Goal: Information Seeking & Learning: Learn about a topic

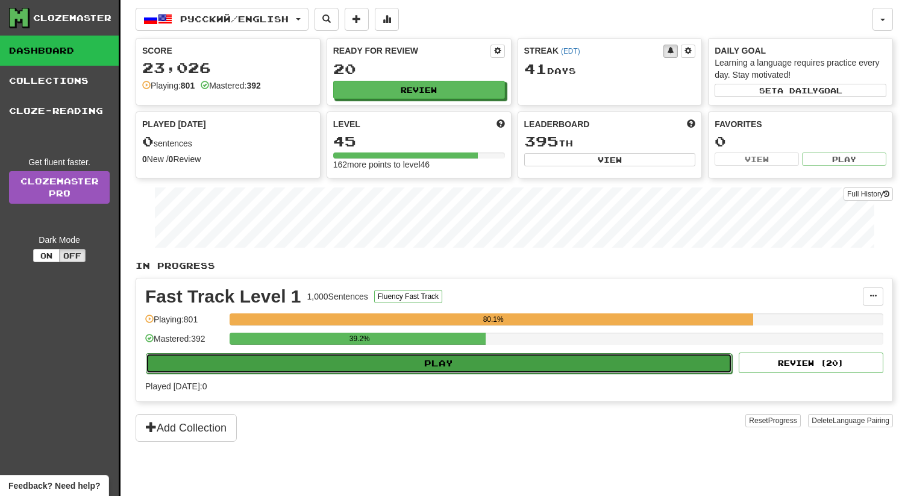
click at [428, 364] on button "Play" at bounding box center [439, 363] width 586 height 20
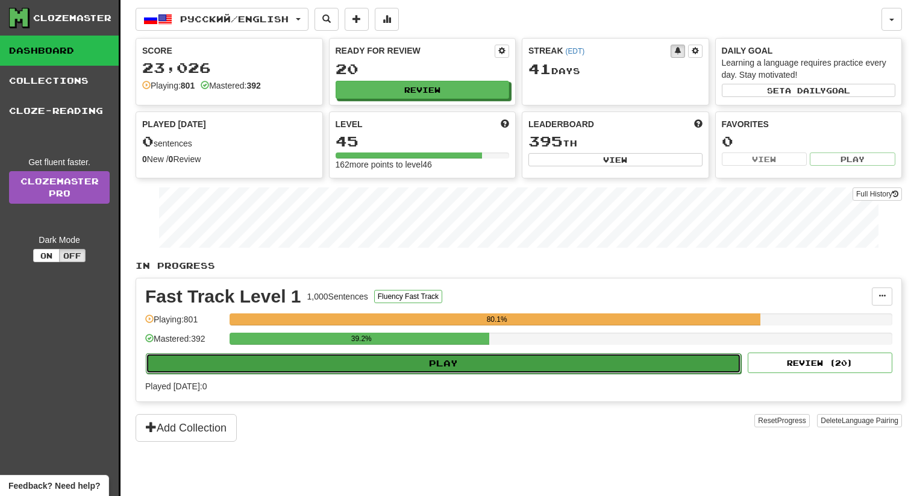
select select "**"
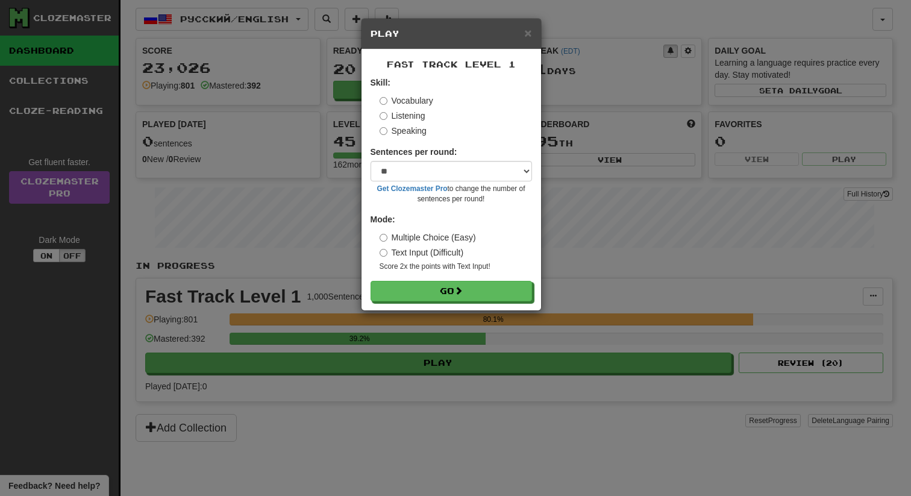
click at [414, 304] on div "Fast Track Level 1 Skill: Vocabulary Listening Speaking Sentences per round: * …" at bounding box center [451, 179] width 180 height 261
click at [422, 293] on button "Go" at bounding box center [451, 291] width 161 height 20
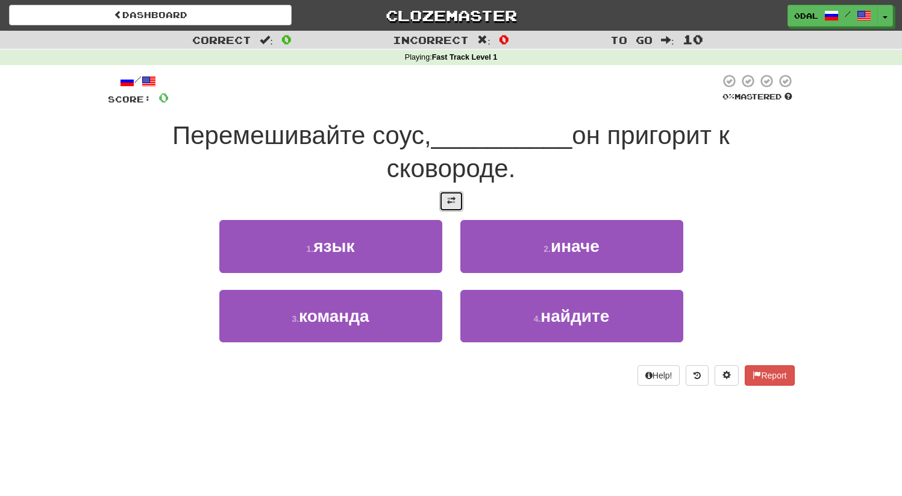
click at [455, 199] on span at bounding box center [451, 200] width 8 height 8
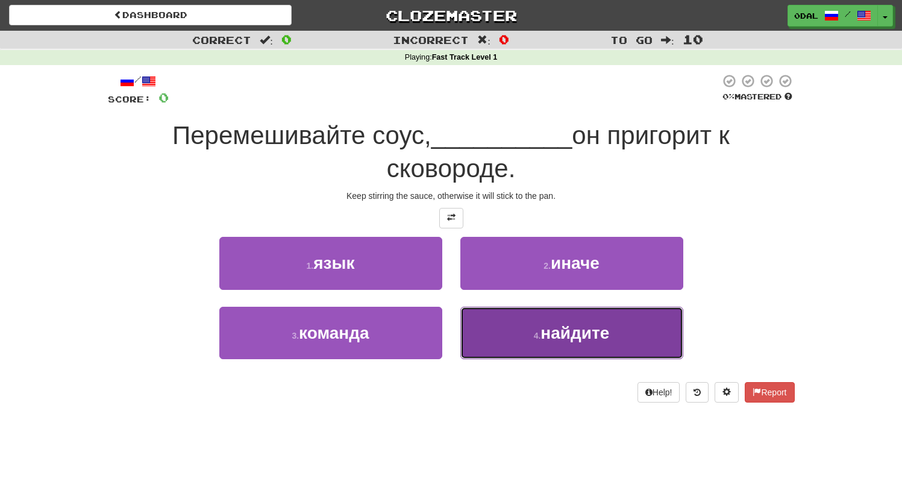
click at [614, 340] on button "4 . найдите" at bounding box center [571, 333] width 223 height 52
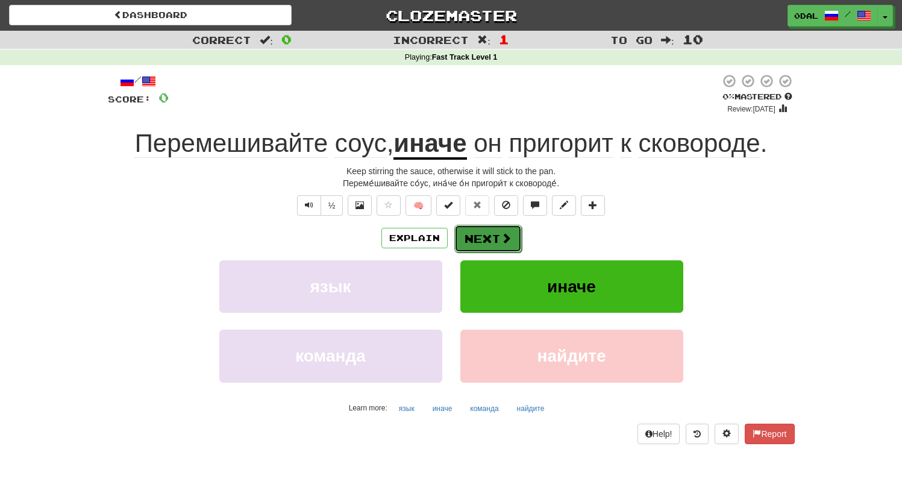
click at [489, 239] on button "Next" at bounding box center [487, 239] width 67 height 28
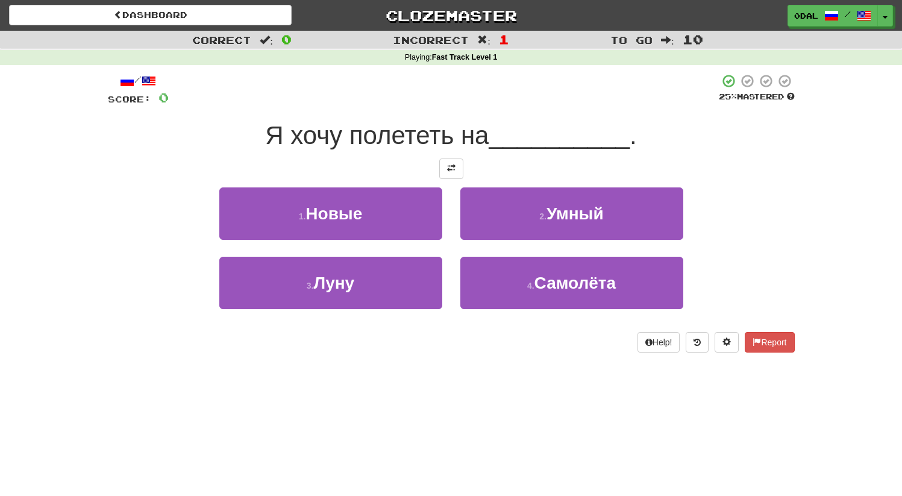
click at [463, 161] on div at bounding box center [451, 168] width 687 height 20
click at [452, 171] on span at bounding box center [451, 168] width 8 height 8
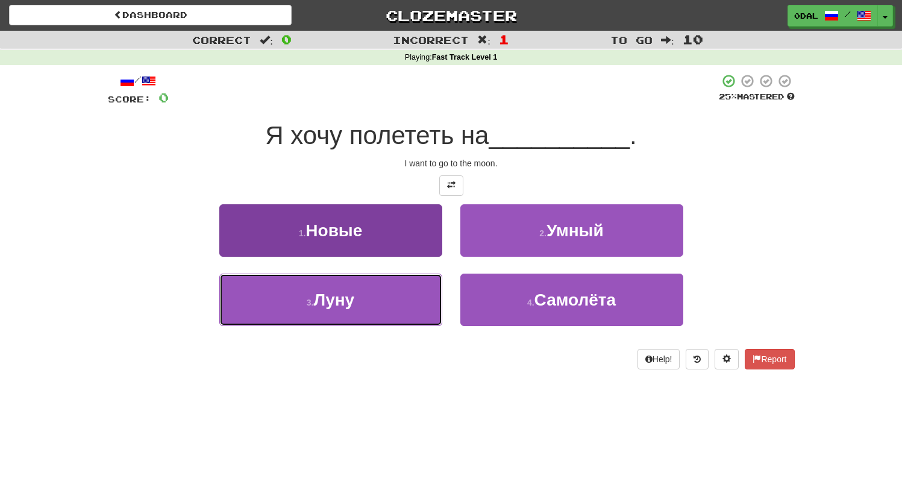
click at [348, 285] on button "3 . Луну" at bounding box center [330, 299] width 223 height 52
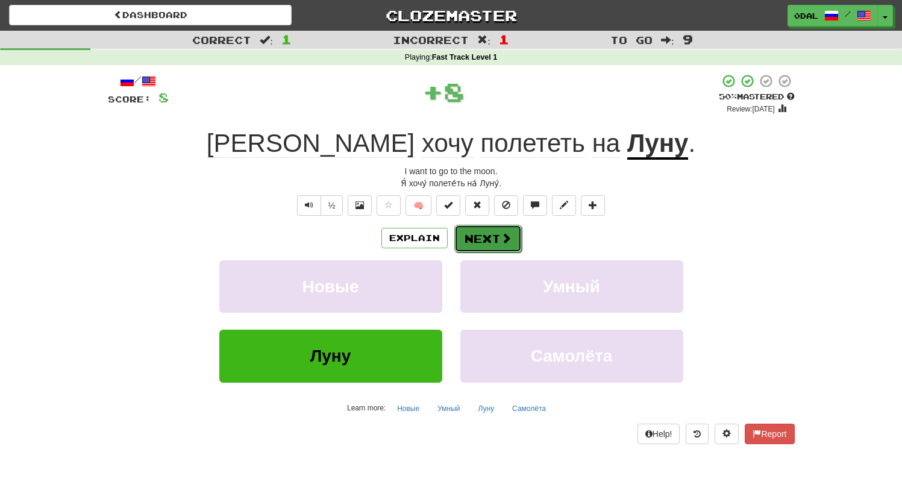
click at [492, 240] on button "Next" at bounding box center [487, 239] width 67 height 28
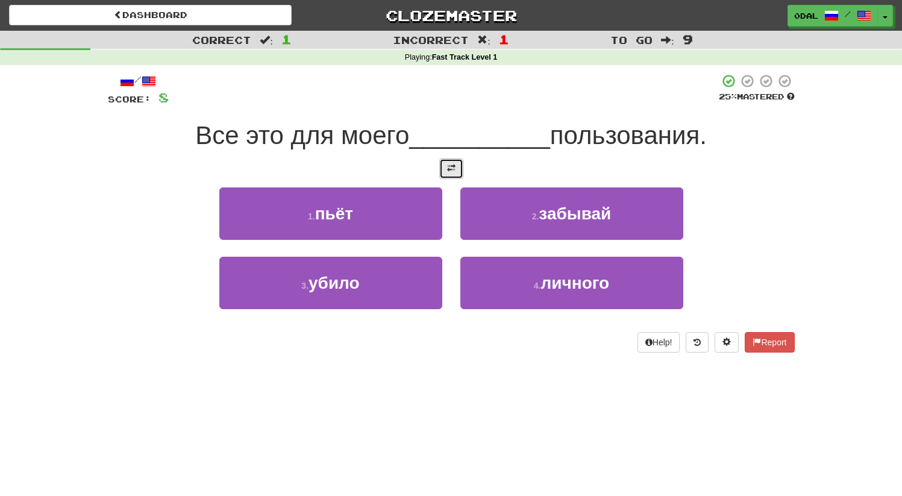
click at [445, 164] on button at bounding box center [451, 168] width 24 height 20
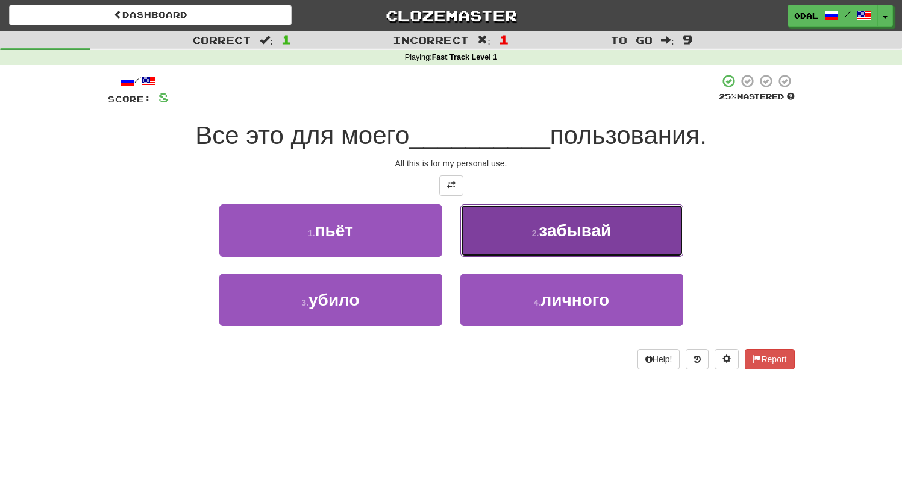
click at [565, 246] on button "2 . забывай" at bounding box center [571, 230] width 223 height 52
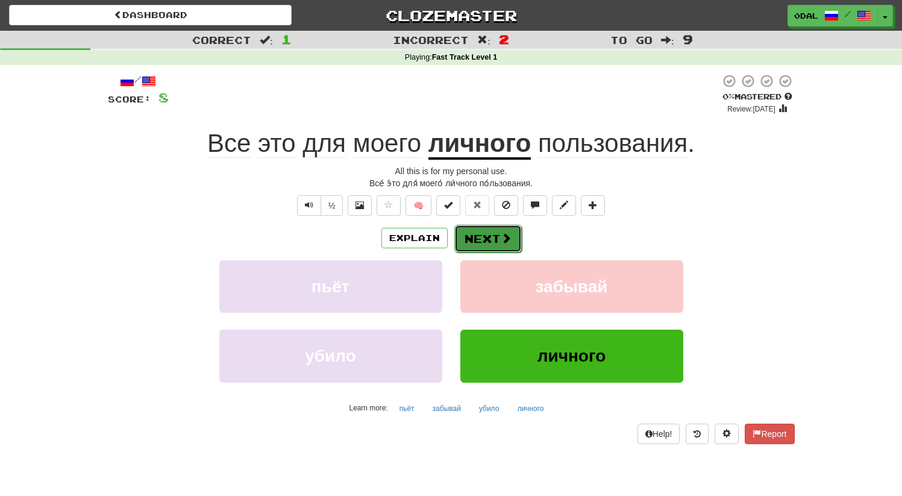
click at [487, 233] on button "Next" at bounding box center [487, 239] width 67 height 28
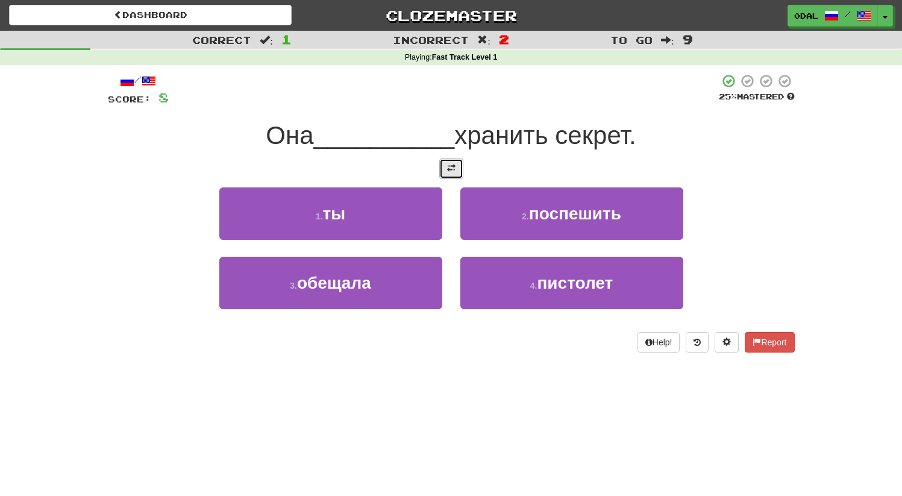
click at [462, 166] on button at bounding box center [451, 168] width 24 height 20
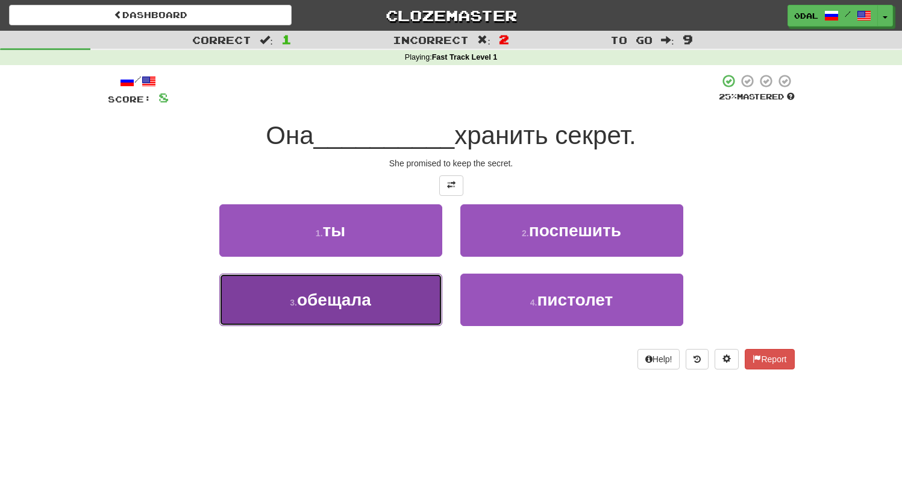
click at [351, 313] on button "3 . обещала" at bounding box center [330, 299] width 223 height 52
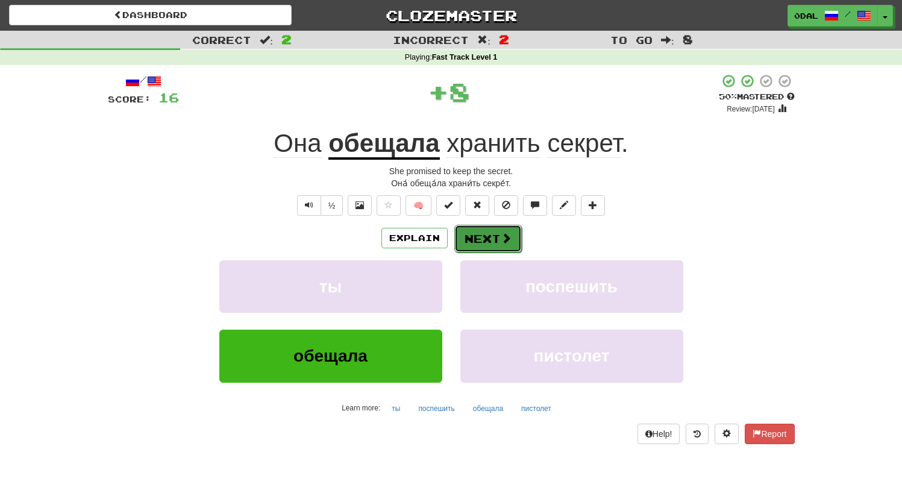
click at [498, 243] on button "Next" at bounding box center [487, 239] width 67 height 28
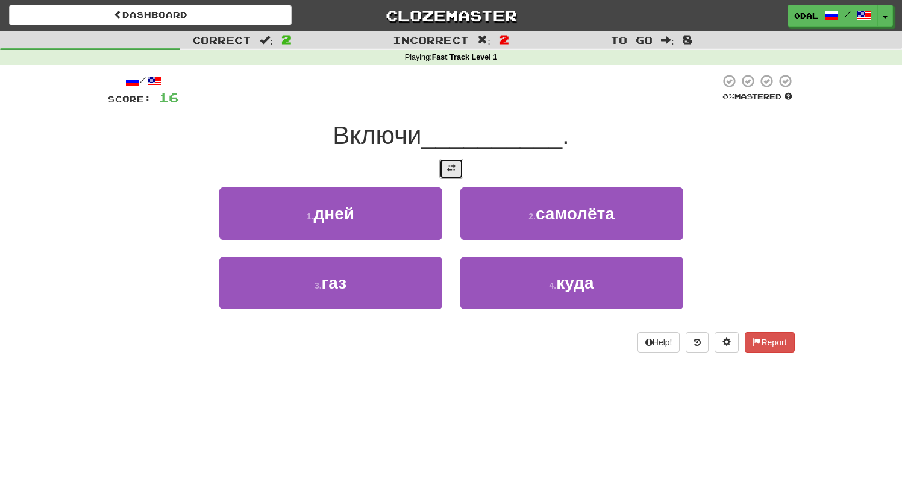
click at [448, 158] on button at bounding box center [451, 168] width 24 height 20
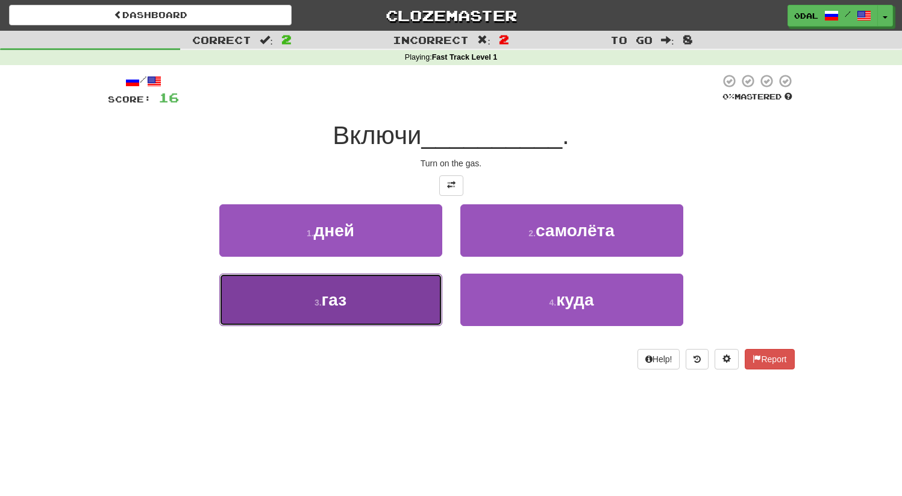
click at [378, 297] on button "3 . газ" at bounding box center [330, 299] width 223 height 52
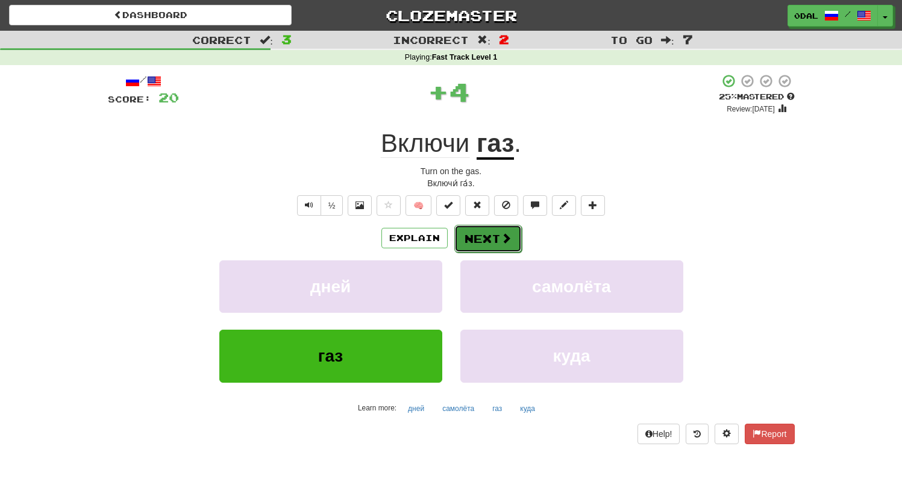
click at [493, 243] on button "Next" at bounding box center [487, 239] width 67 height 28
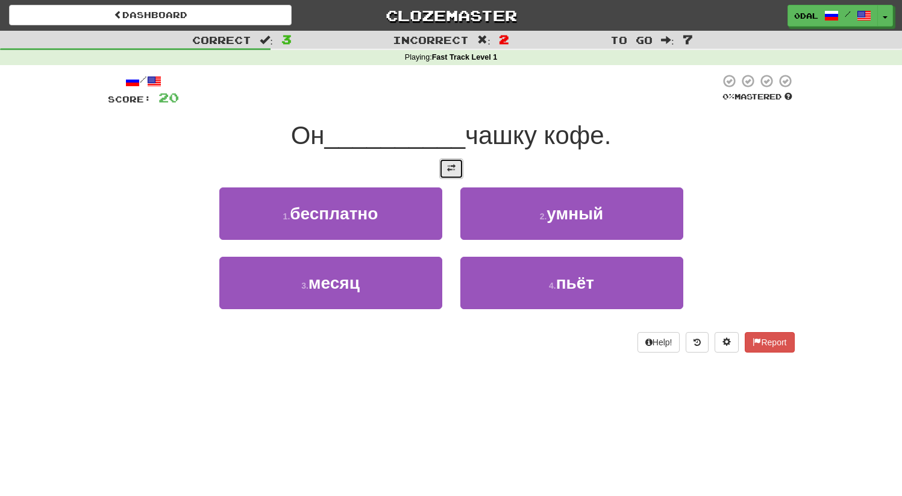
click at [451, 168] on span at bounding box center [451, 168] width 8 height 8
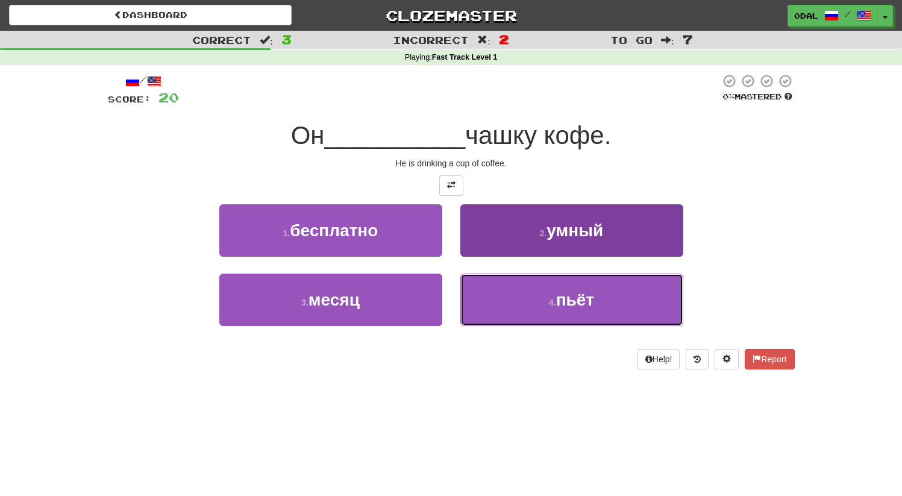
click at [532, 310] on button "4 . пьёт" at bounding box center [571, 299] width 223 height 52
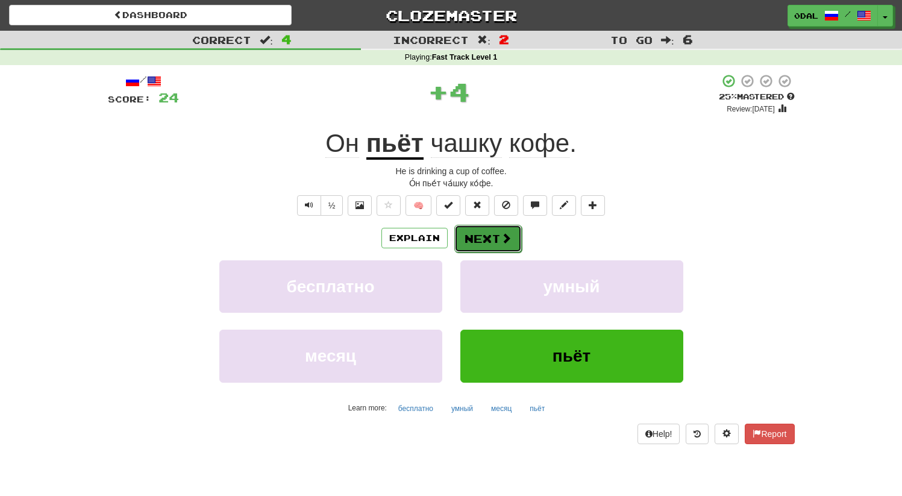
click at [485, 230] on button "Next" at bounding box center [487, 239] width 67 height 28
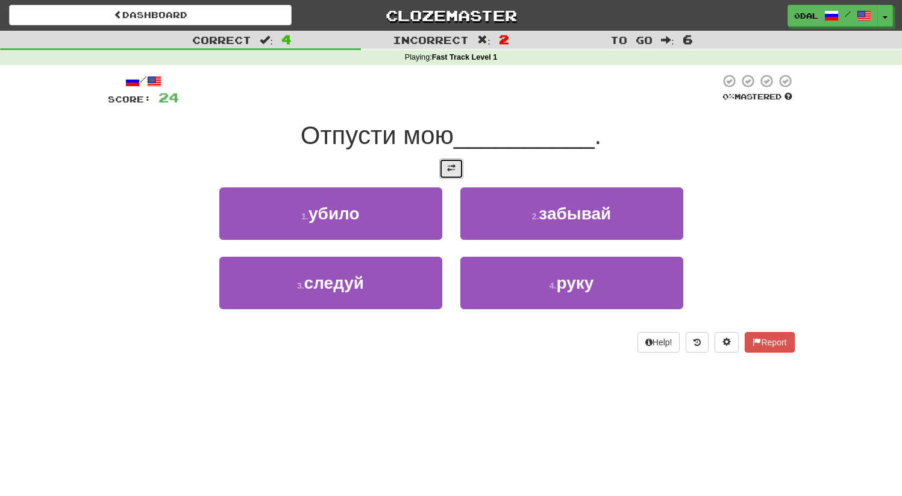
click at [458, 161] on button at bounding box center [451, 168] width 24 height 20
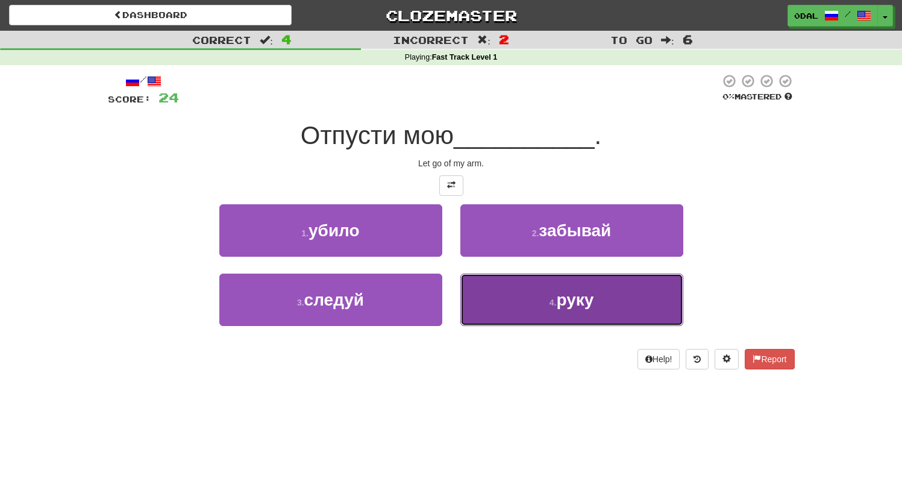
click at [562, 301] on span "руку" at bounding box center [574, 299] width 37 height 19
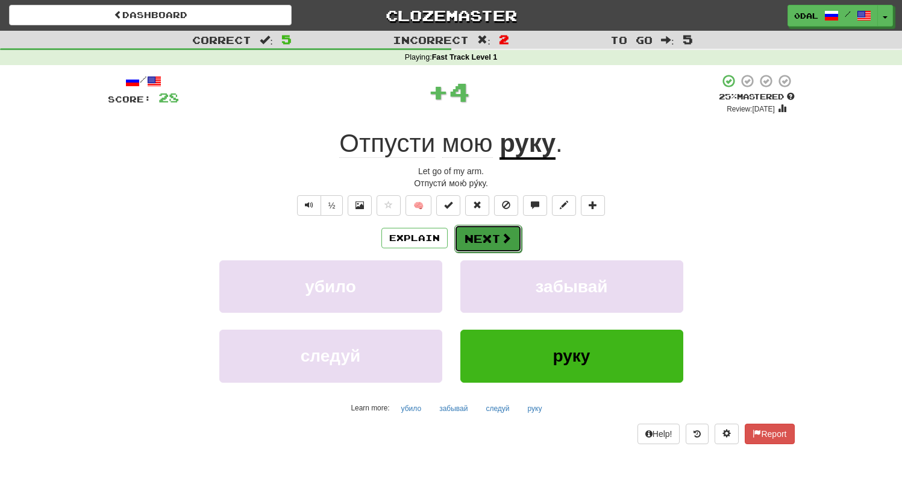
click at [484, 235] on button "Next" at bounding box center [487, 239] width 67 height 28
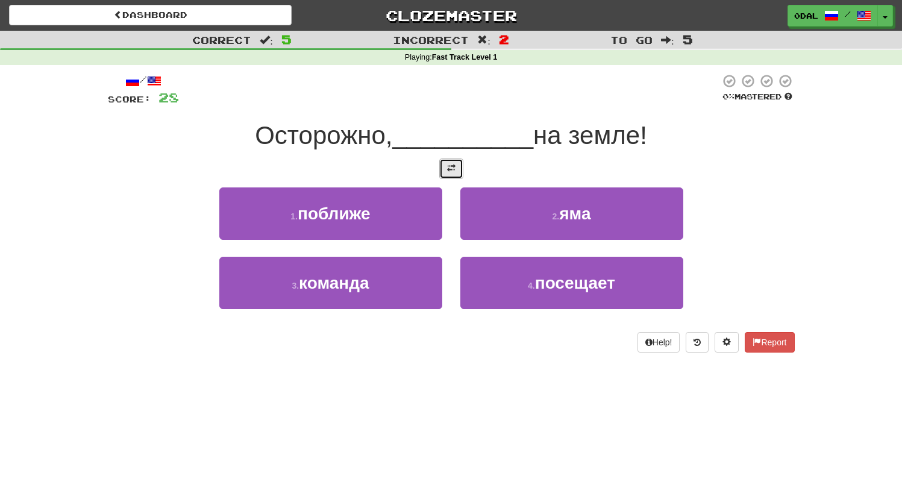
click at [443, 173] on button at bounding box center [451, 168] width 24 height 20
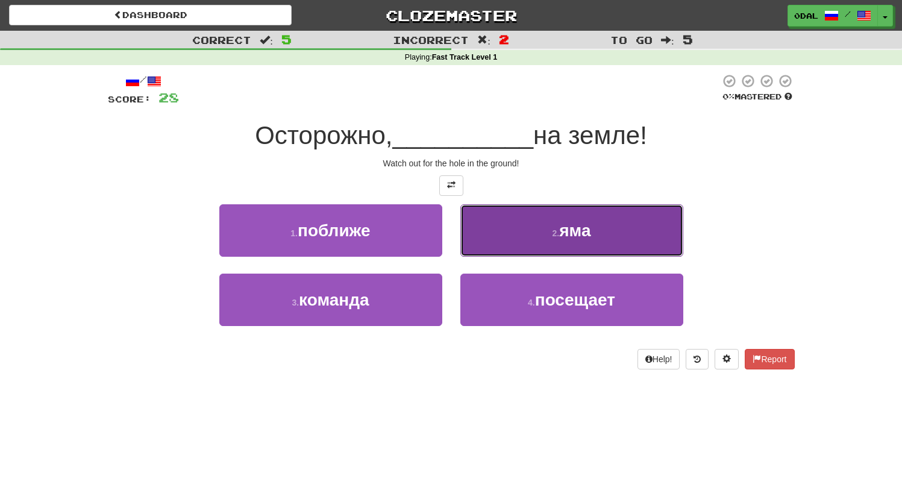
click at [573, 242] on button "2 . яма" at bounding box center [571, 230] width 223 height 52
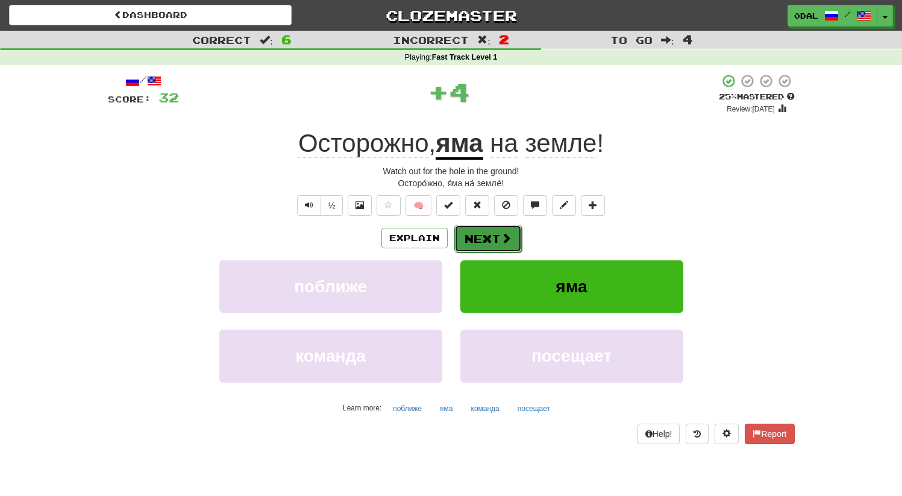
click at [485, 241] on button "Next" at bounding box center [487, 239] width 67 height 28
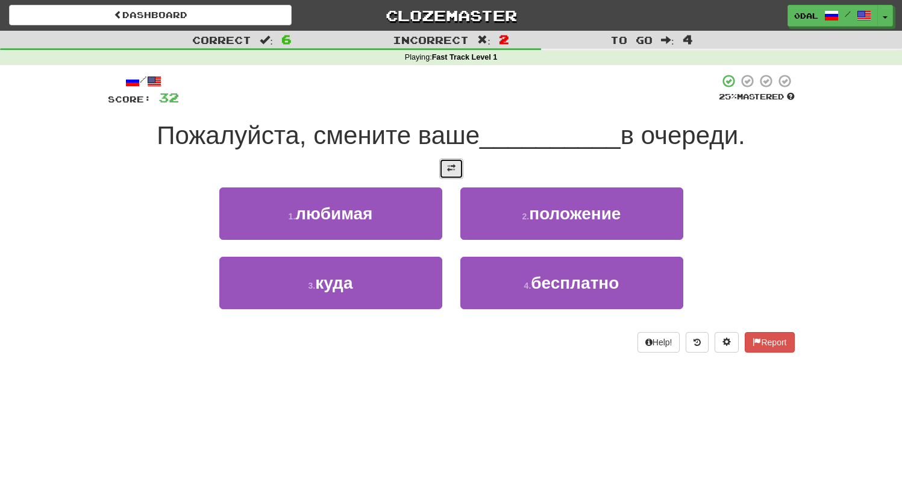
click at [448, 164] on span at bounding box center [451, 168] width 8 height 8
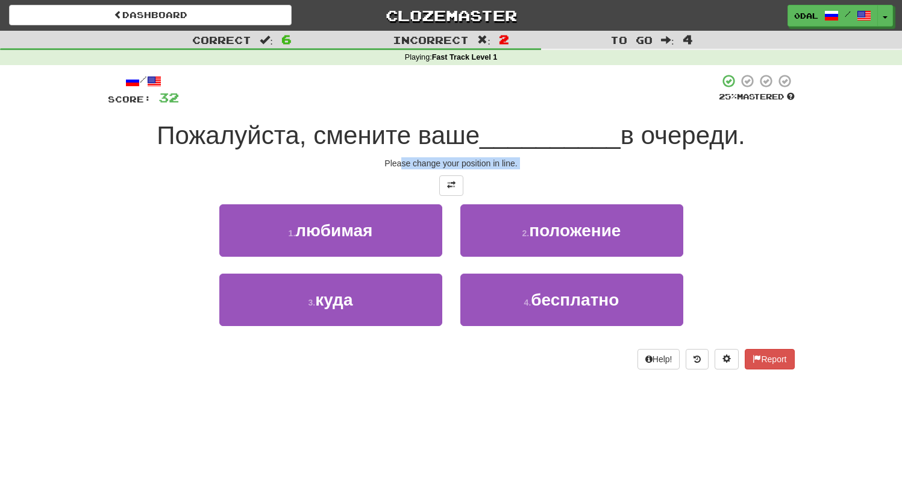
drag, startPoint x: 405, startPoint y: 163, endPoint x: 535, endPoint y: 170, distance: 130.9
click at [535, 170] on div "/ Score: 32 25 % Mastered Пожалуйста, смените ваше __________ в очереди. Please…" at bounding box center [451, 221] width 687 height 296
click at [554, 169] on div "/ Score: 32 25 % Mastered Пожалуйста, смените ваше __________ в очереди. Please…" at bounding box center [451, 221] width 687 height 296
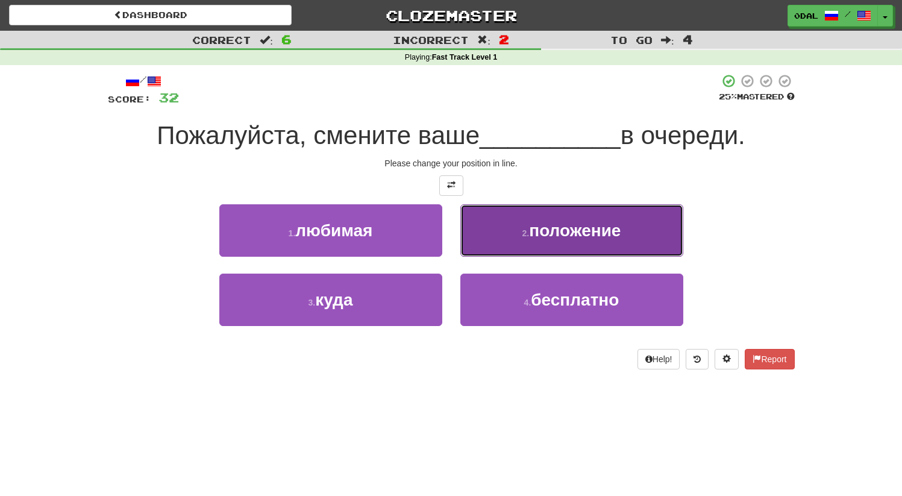
click at [539, 243] on button "2 . положение" at bounding box center [571, 230] width 223 height 52
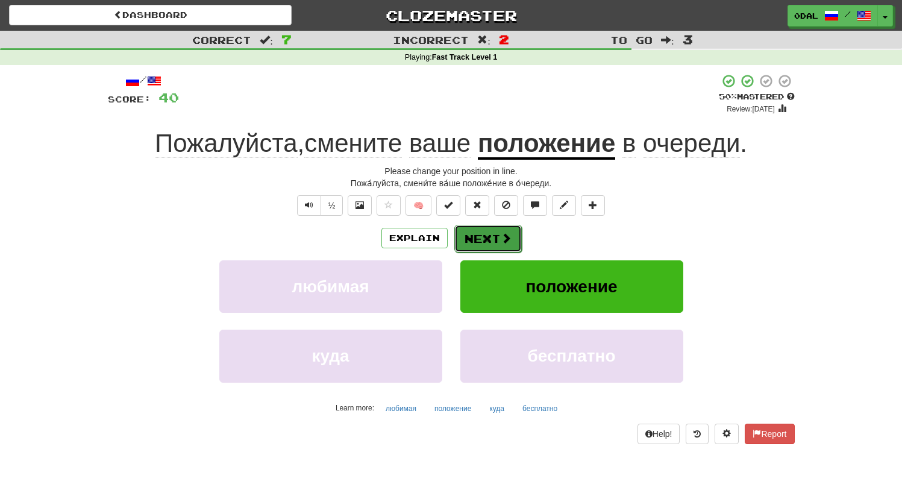
click at [489, 238] on button "Next" at bounding box center [487, 239] width 67 height 28
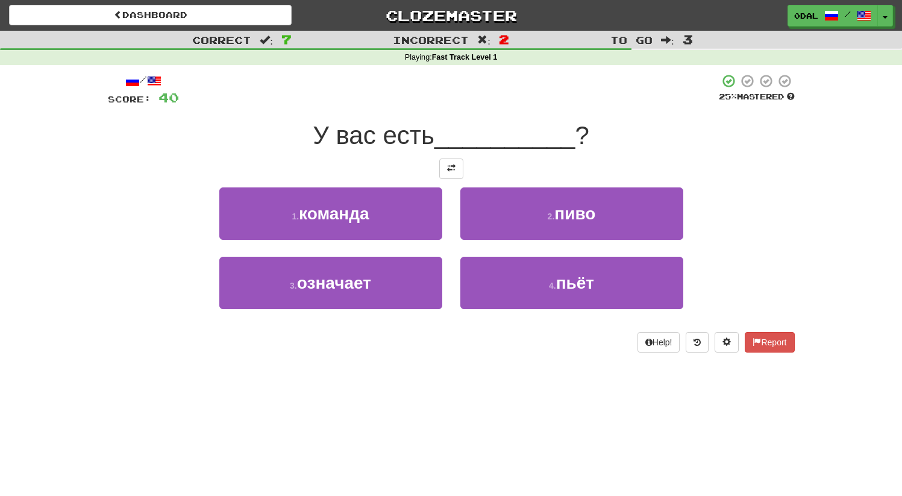
click at [436, 155] on div "/ Score: 40 25 % Mastered У вас есть __________ ? 1 . команда 2 . пиво 3 . озна…" at bounding box center [451, 212] width 687 height 279
click at [447, 168] on span at bounding box center [451, 168] width 8 height 8
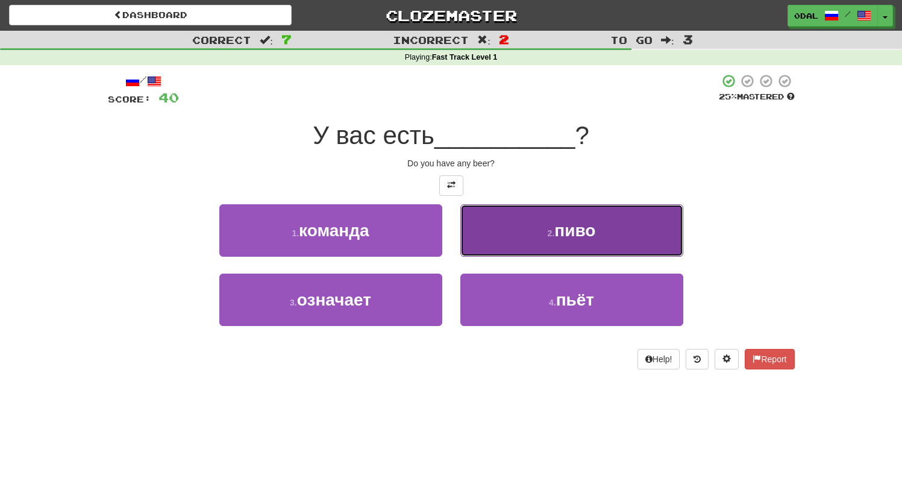
click at [561, 241] on button "2 . пиво" at bounding box center [571, 230] width 223 height 52
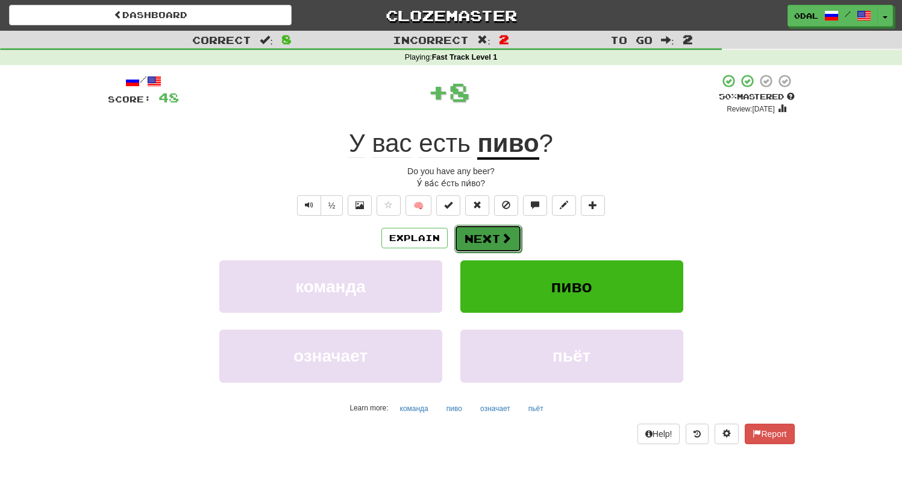
click at [489, 242] on button "Next" at bounding box center [487, 239] width 67 height 28
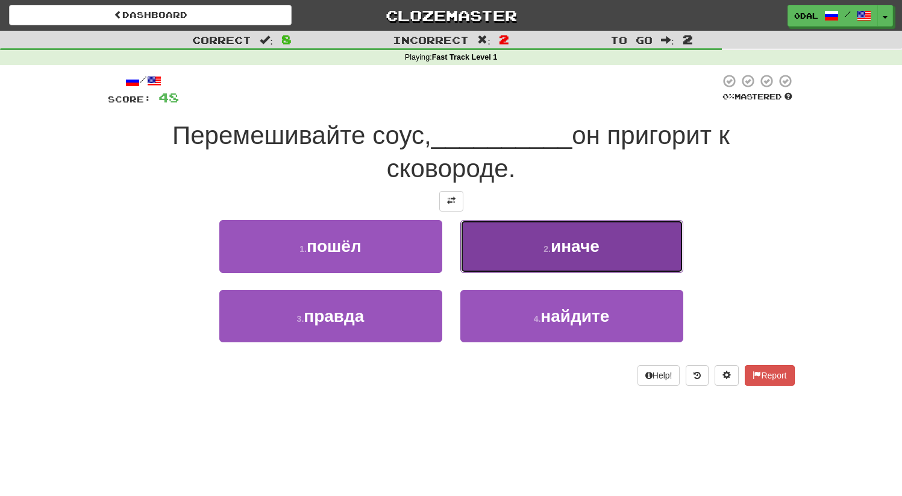
click at [541, 251] on button "2 . иначе" at bounding box center [571, 246] width 223 height 52
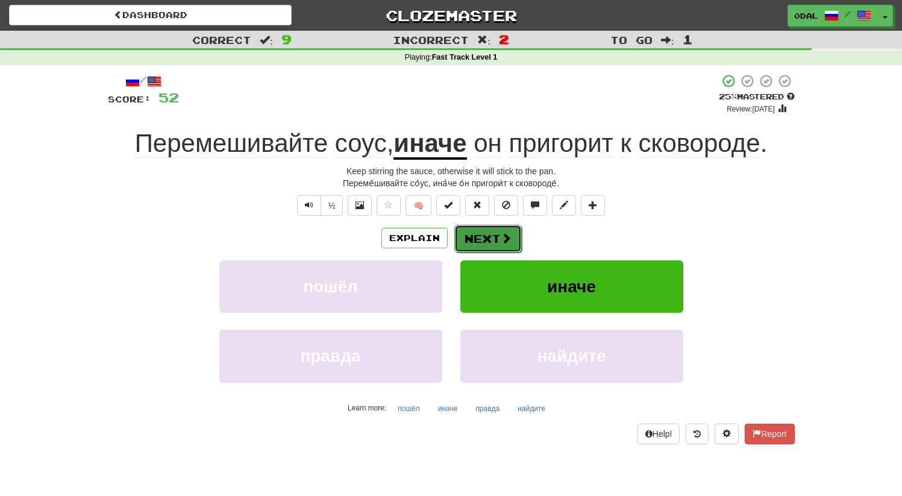
click at [505, 236] on span at bounding box center [506, 238] width 11 height 11
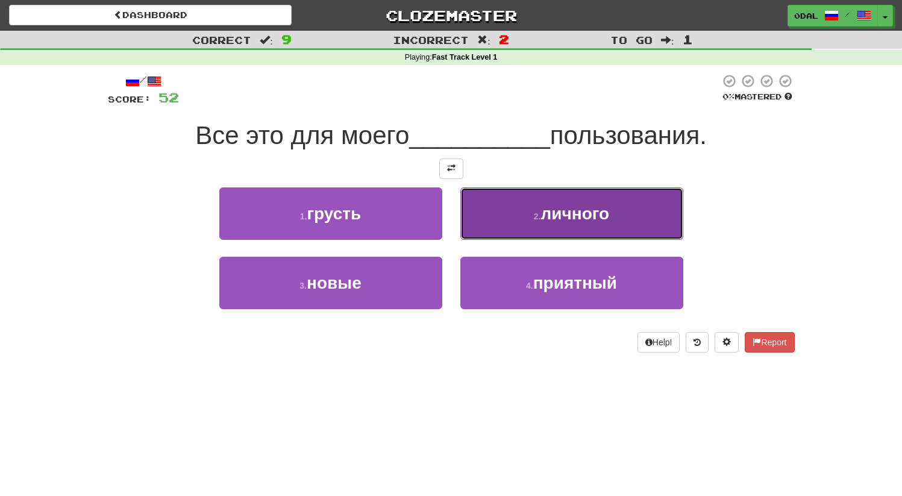
click at [549, 217] on span "личного" at bounding box center [575, 213] width 69 height 19
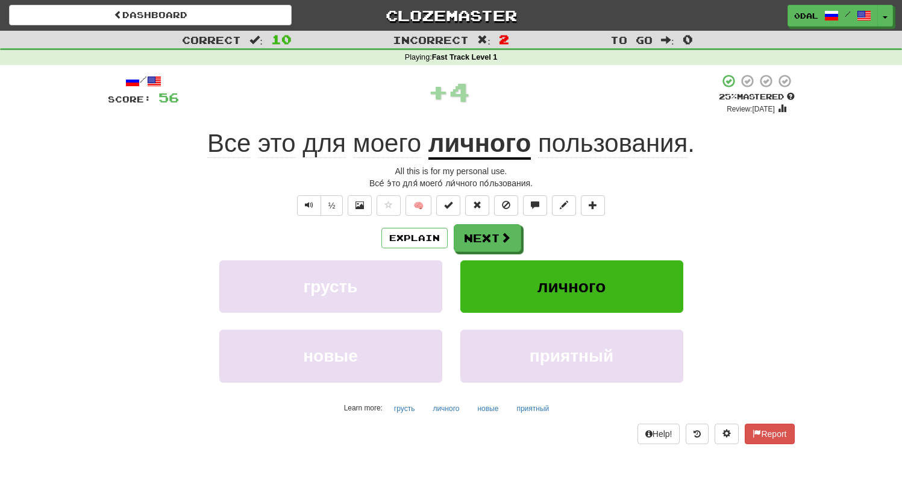
click at [496, 145] on u "личного" at bounding box center [479, 144] width 103 height 31
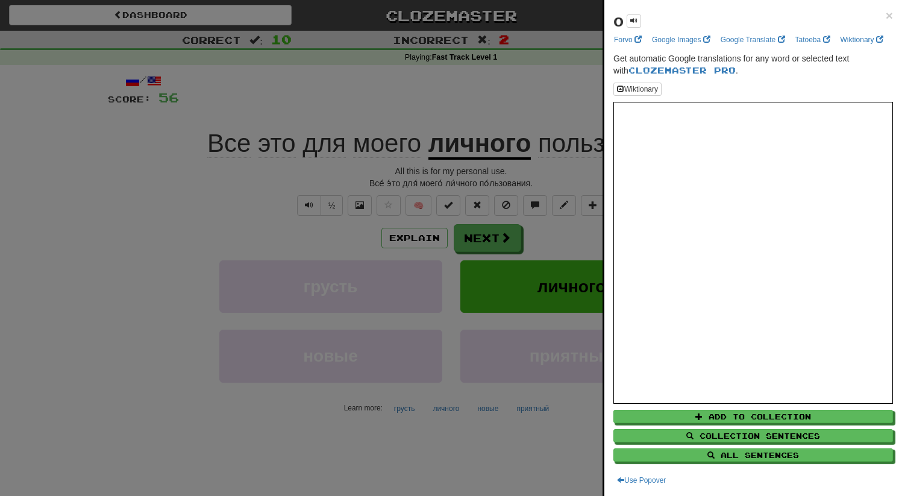
click at [540, 141] on div at bounding box center [451, 248] width 902 height 496
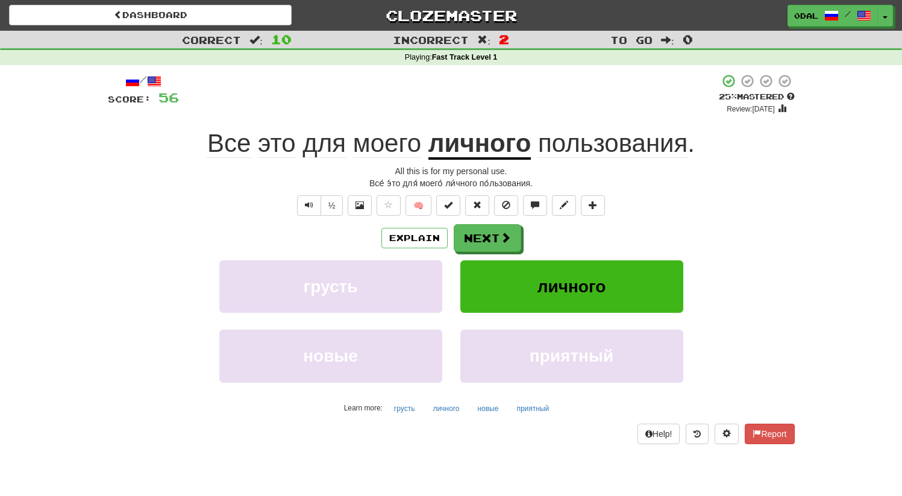
click at [486, 145] on u "личного" at bounding box center [479, 144] width 103 height 31
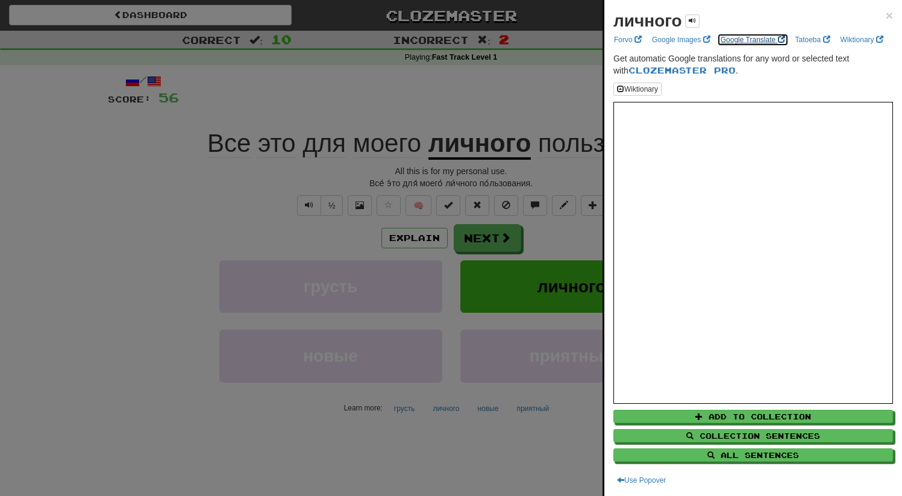
click at [741, 40] on link "Google Translate" at bounding box center [753, 39] width 72 height 13
